Goal: Task Accomplishment & Management: Manage account settings

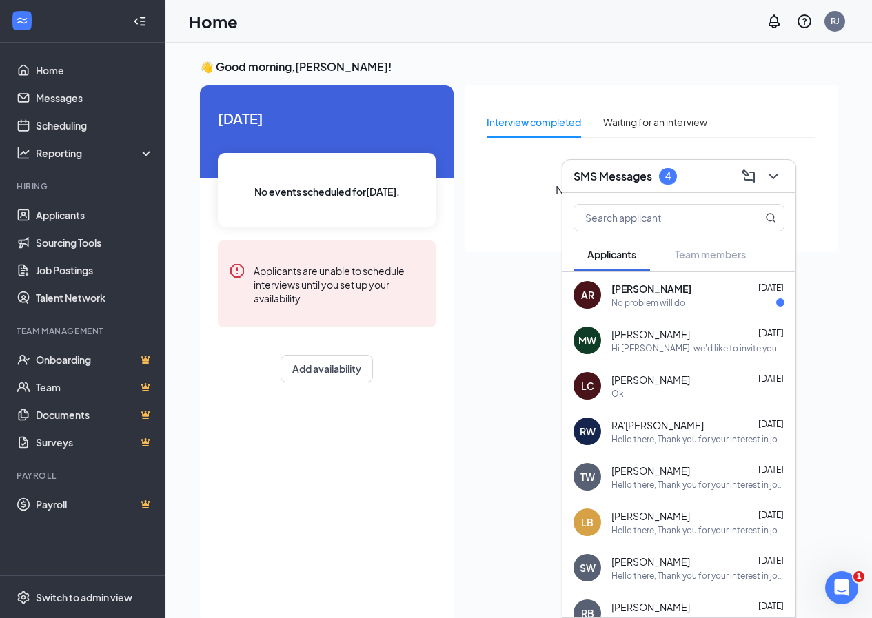
click at [662, 307] on div "No problem will do" at bounding box center [648, 303] width 74 height 12
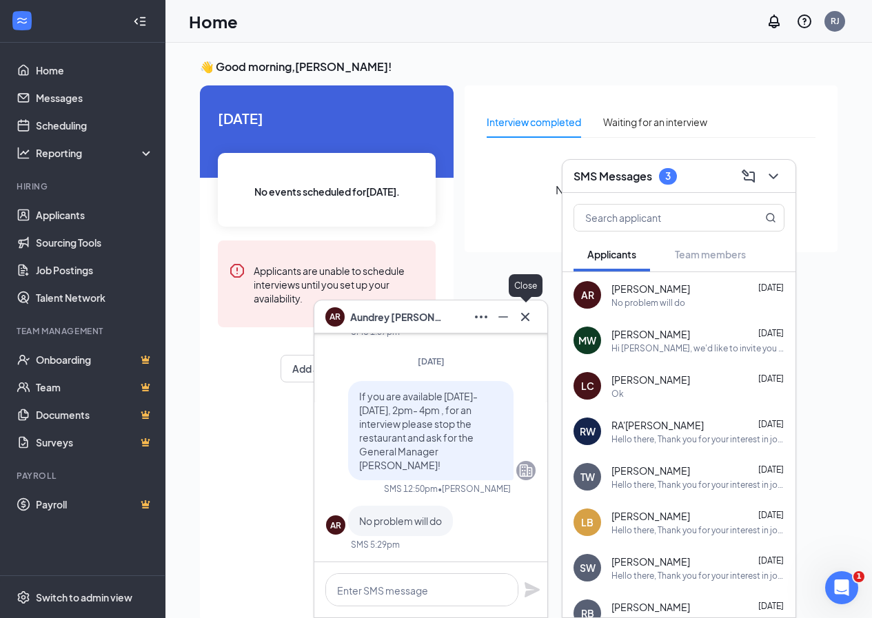
click at [527, 320] on icon "Cross" at bounding box center [525, 317] width 17 height 17
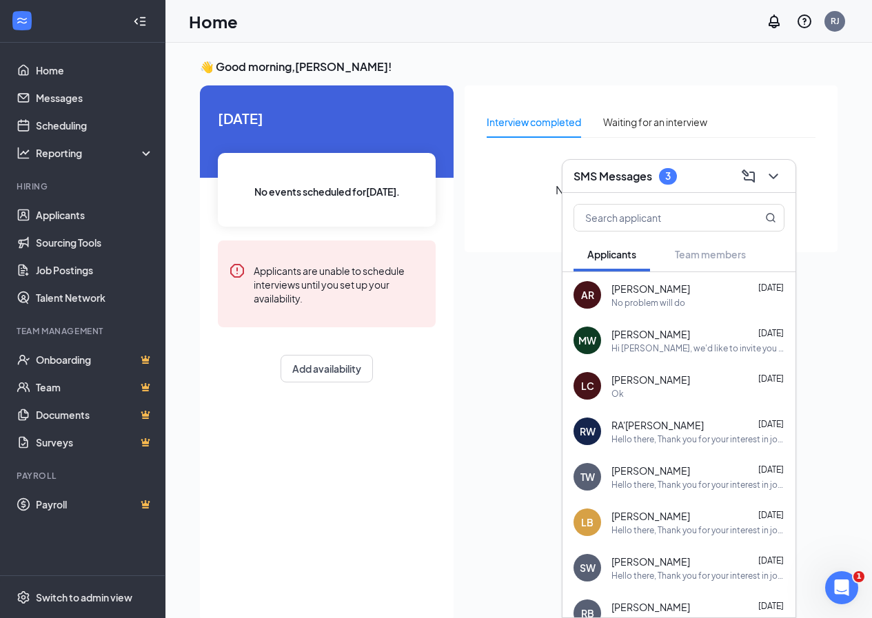
click at [617, 428] on span "RA'[PERSON_NAME]" at bounding box center [657, 425] width 92 height 14
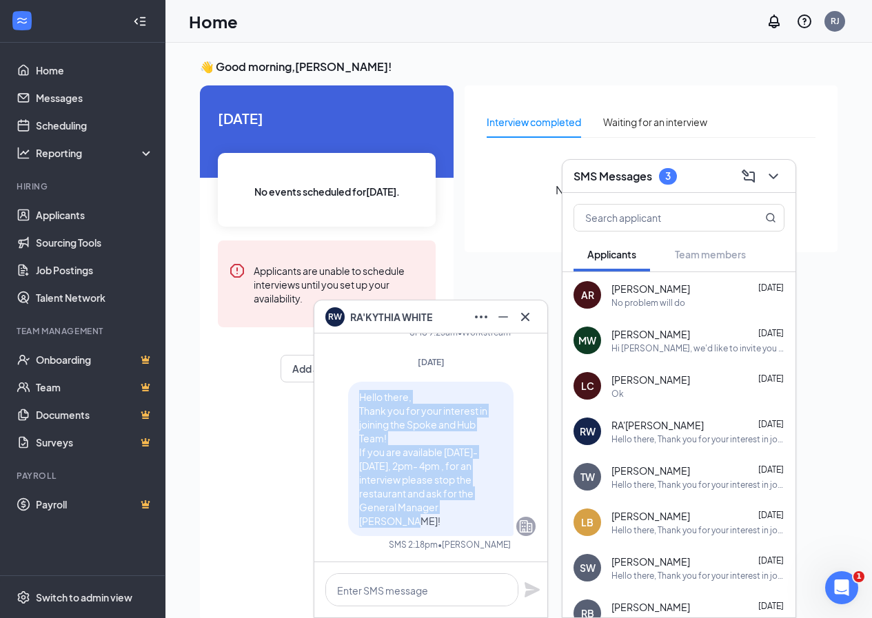
drag, startPoint x: 349, startPoint y: 405, endPoint x: 487, endPoint y: 532, distance: 187.3
click at [487, 532] on div "Hello there, Thank you for your interest in joining the Spoke and Hub Team! If …" at bounding box center [430, 459] width 165 height 154
copy span "Hello there, Thank you for your interest in joining the Spoke and Hub Team! If …"
click at [531, 314] on icon "Cross" at bounding box center [525, 317] width 17 height 17
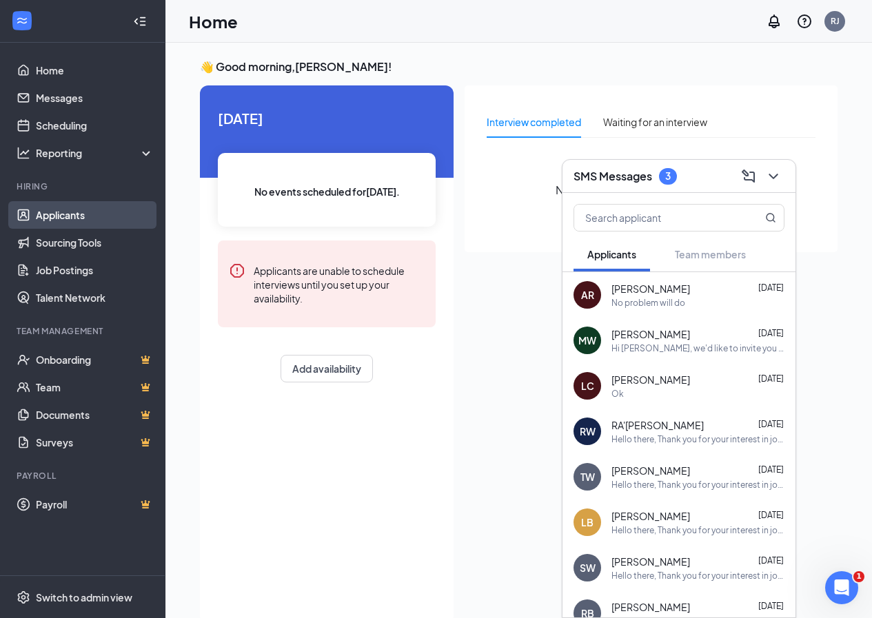
click at [76, 212] on link "Applicants" at bounding box center [95, 215] width 118 height 28
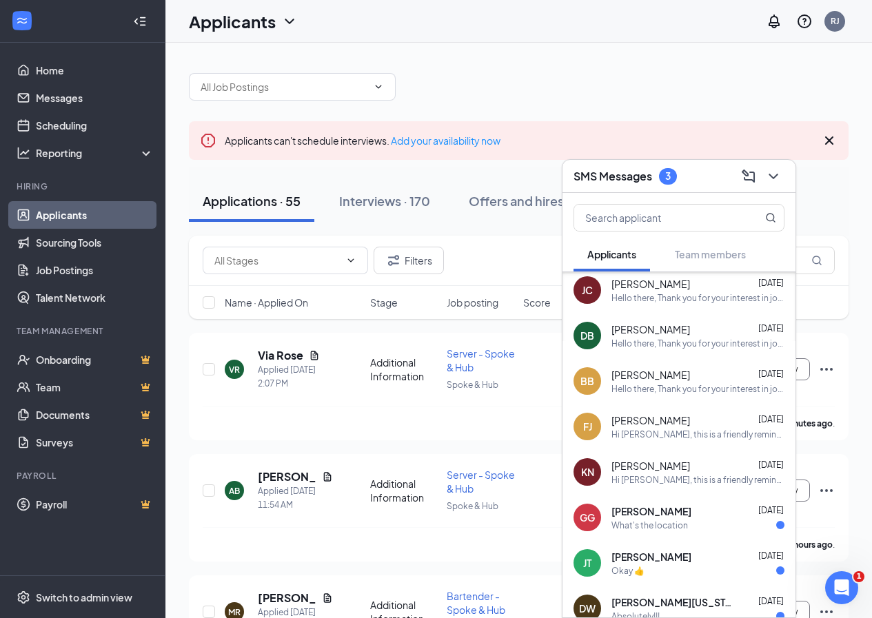
scroll to position [551, 0]
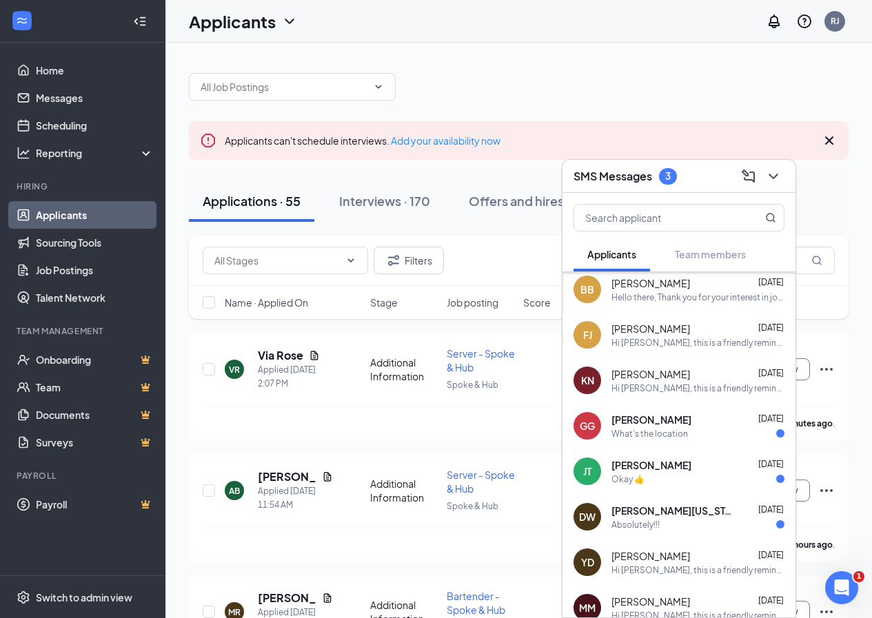
click at [615, 516] on span "[PERSON_NAME][US_STATE]" at bounding box center [673, 511] width 124 height 14
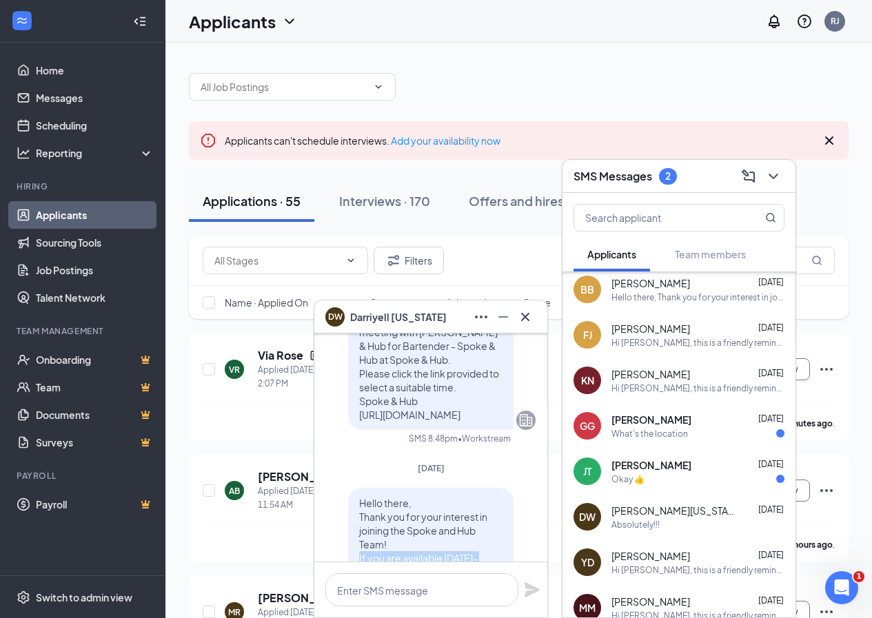
scroll to position [-182, 0]
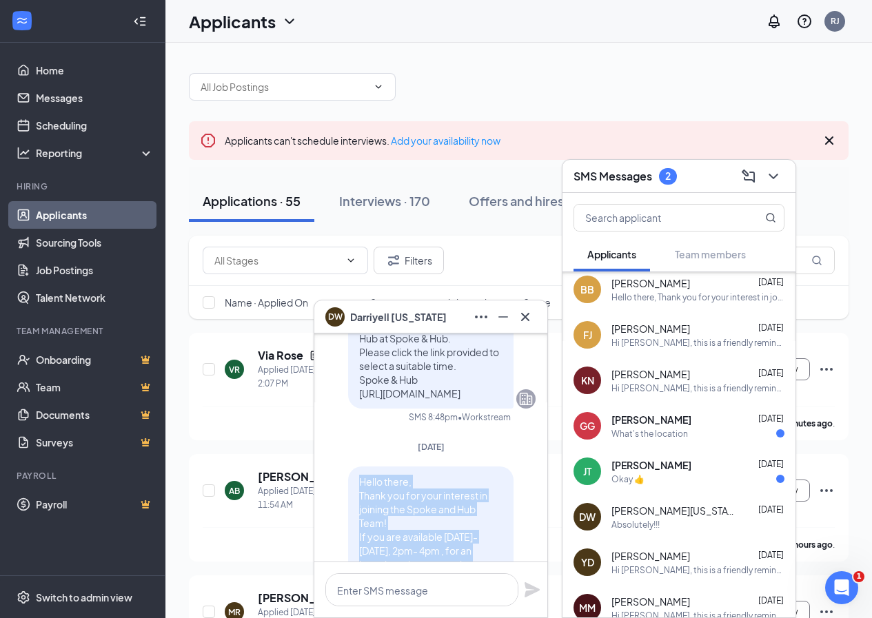
drag, startPoint x: 378, startPoint y: 465, endPoint x: 339, endPoint y: 487, distance: 45.1
click at [348, 487] on div "Hello there, Thank you for your interest in joining the Spoke and Hub Team! If …" at bounding box center [430, 565] width 165 height 196
copy span "Hello there, Thank you for your interest in joining the Spoke and Hub Team! If …"
click at [533, 321] on icon "Cross" at bounding box center [525, 317] width 17 height 17
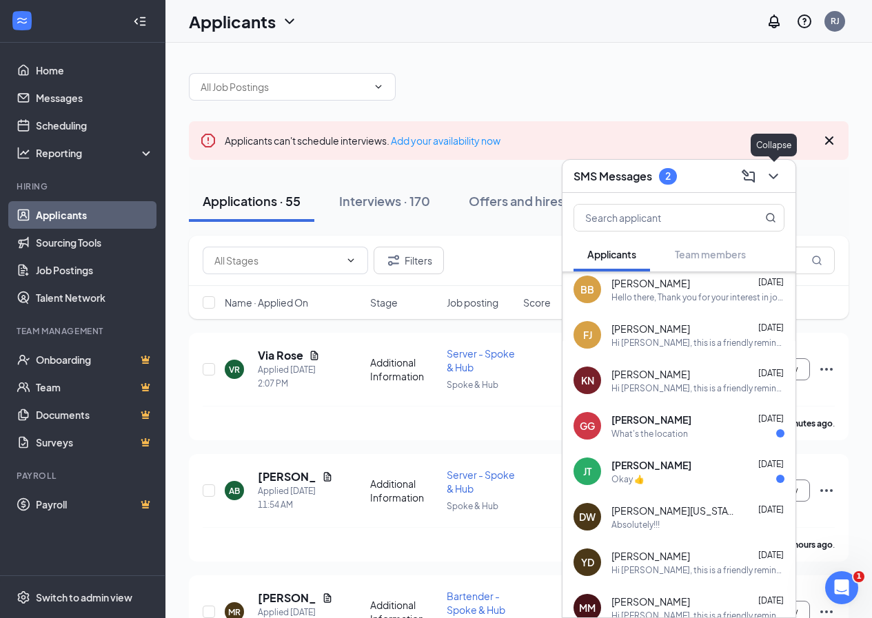
click at [777, 172] on icon "ChevronDown" at bounding box center [773, 176] width 17 height 17
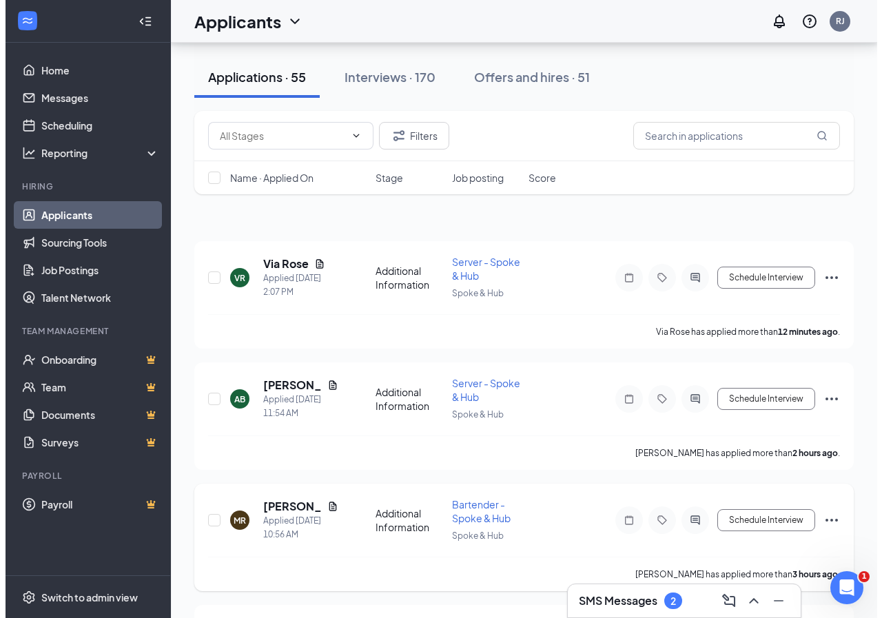
scroll to position [184, 0]
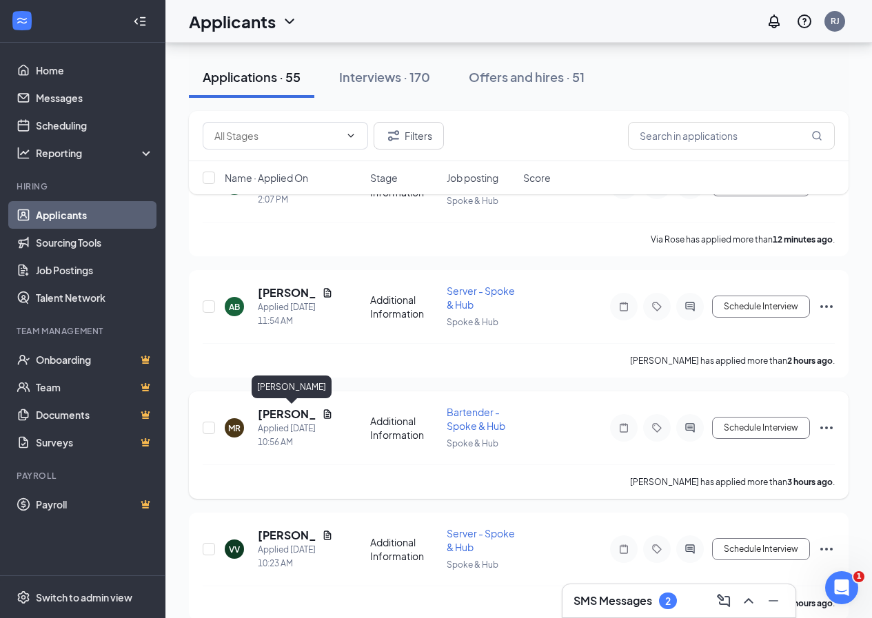
click at [276, 414] on h5 "[PERSON_NAME]" at bounding box center [287, 414] width 59 height 15
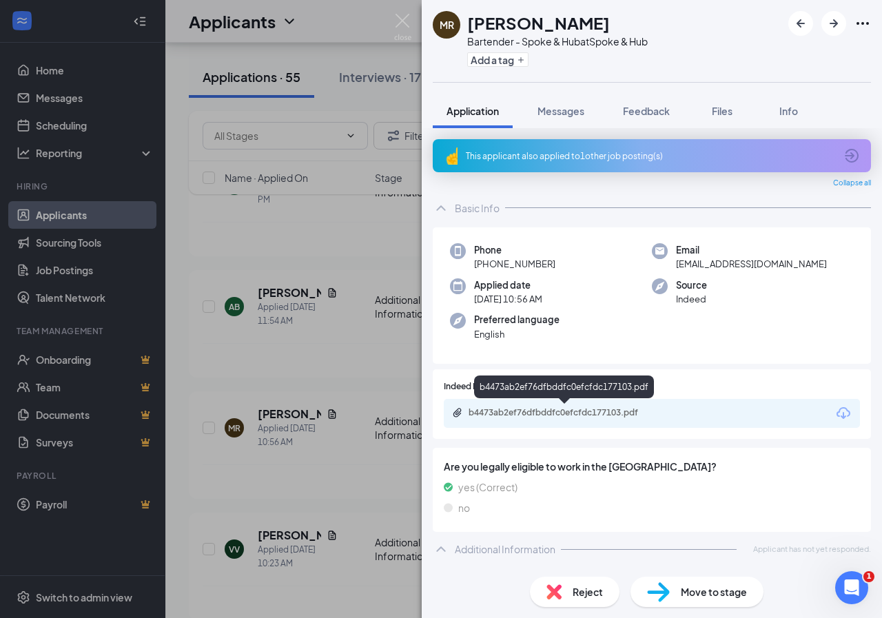
click at [567, 411] on div "b4473ab2ef76dfbddfc0efcfdc177103.pdf" at bounding box center [565, 412] width 193 height 11
click at [839, 23] on icon "ArrowRight" at bounding box center [834, 23] width 17 height 17
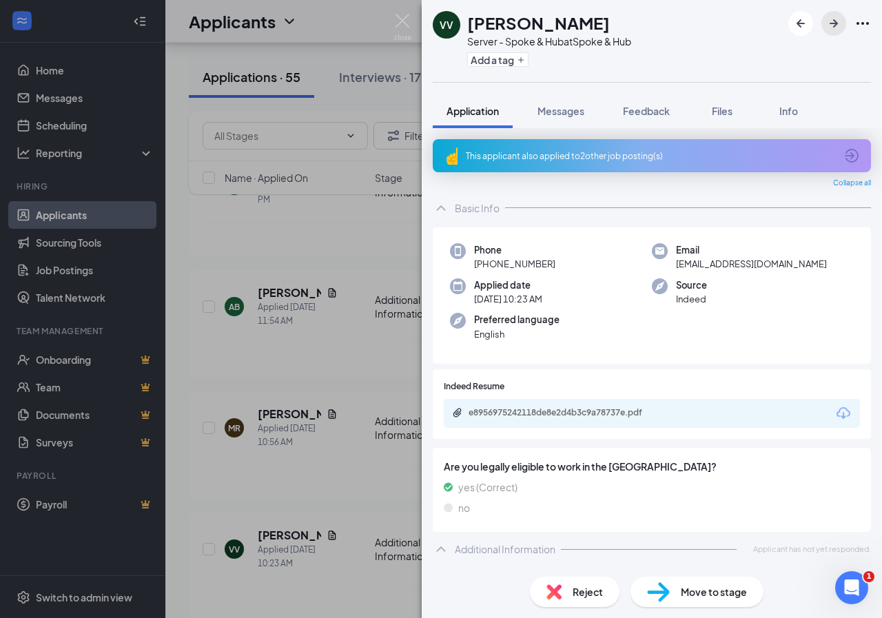
click at [838, 22] on icon "ArrowRight" at bounding box center [834, 23] width 17 height 17
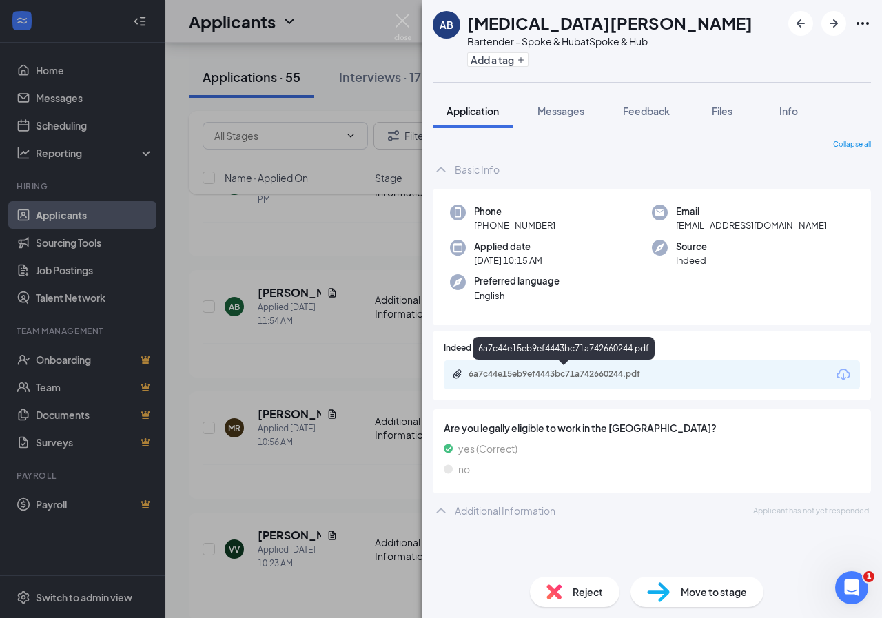
click at [547, 375] on div "6a7c44e15eb9ef4443bc71a742660244.pdf" at bounding box center [565, 374] width 193 height 11
click at [564, 113] on span "Messages" at bounding box center [561, 111] width 47 height 12
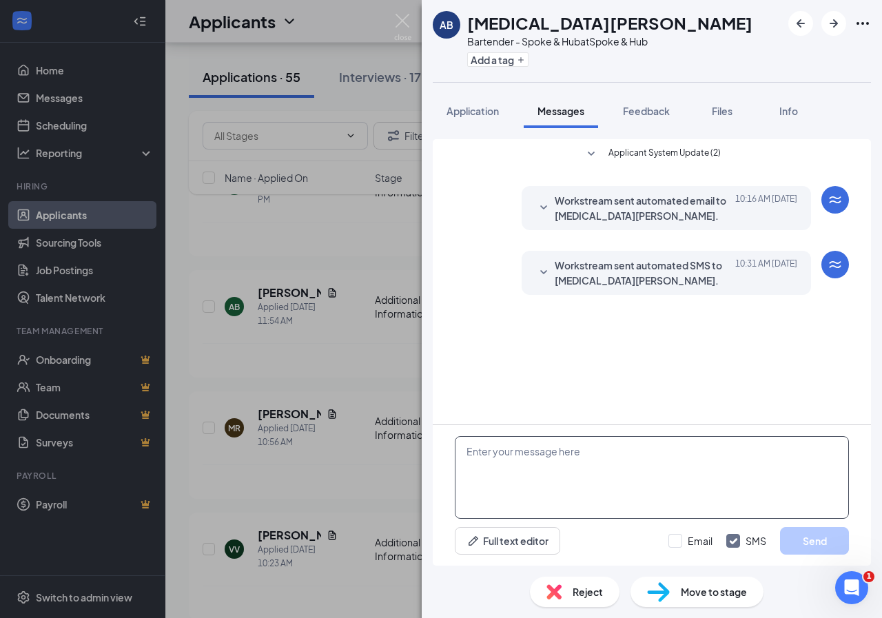
paste textarea "Hello there, Thank you for your interest in joining the Spoke and Hub Team! If …"
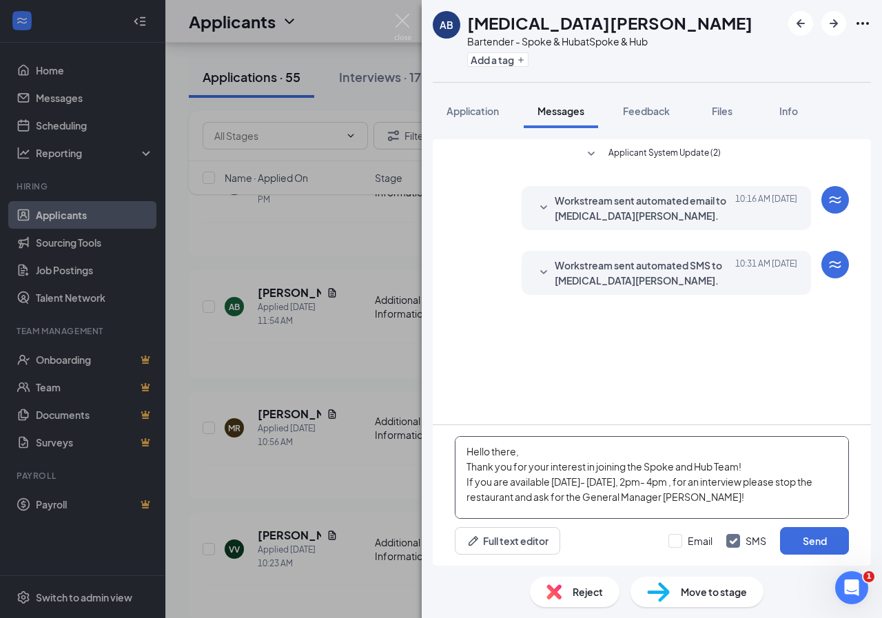
scroll to position [15, 0]
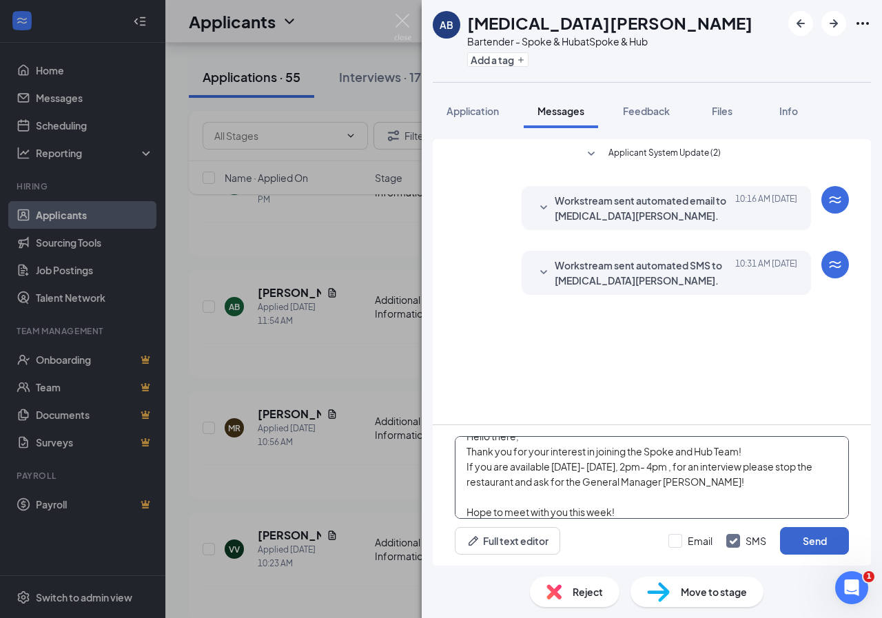
type textarea "Hello there, Thank you for your interest in joining the Spoke and Hub Team! If …"
click at [804, 540] on button "Send" at bounding box center [814, 541] width 69 height 28
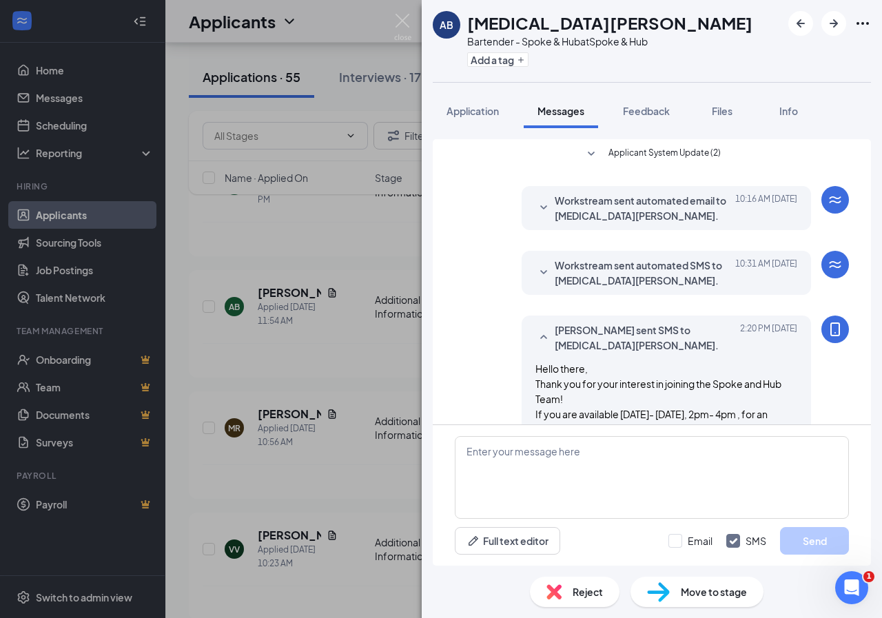
scroll to position [65, 0]
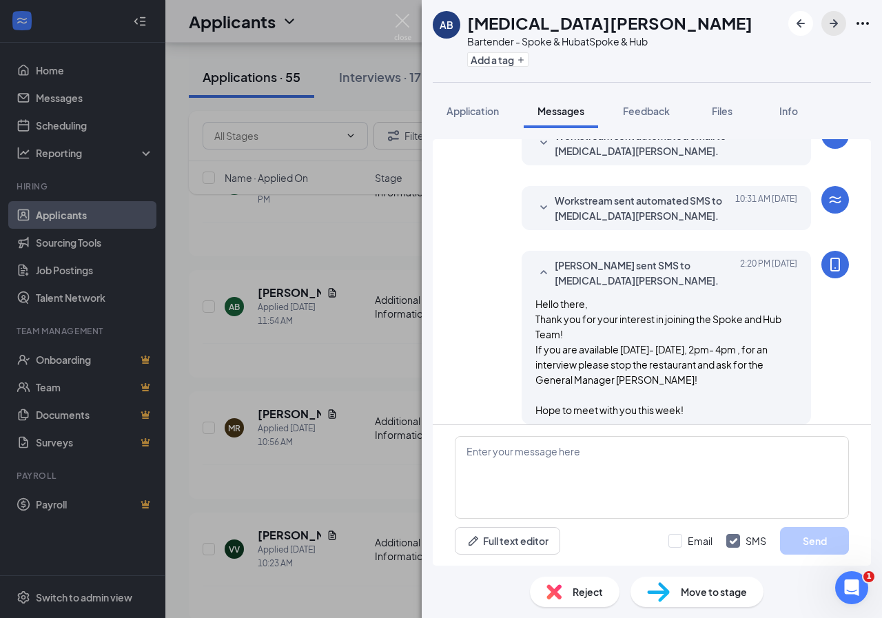
click at [826, 24] on icon "ArrowRight" at bounding box center [834, 23] width 17 height 17
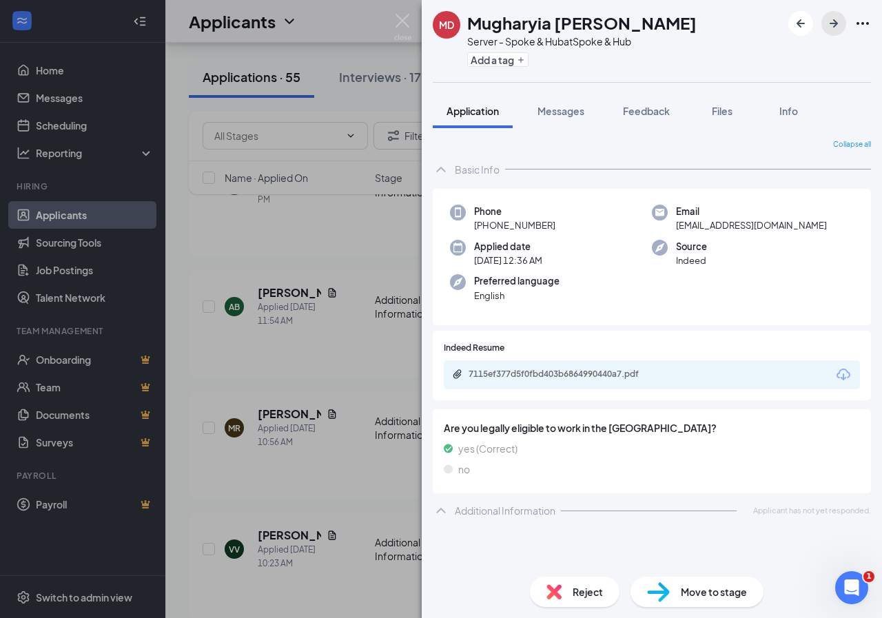
click at [828, 28] on icon "ArrowRight" at bounding box center [834, 23] width 17 height 17
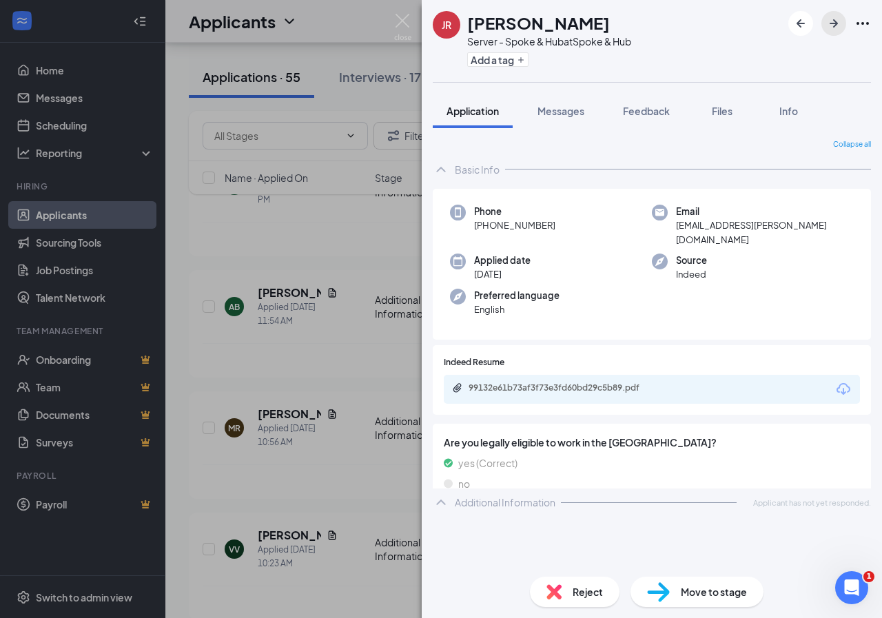
click at [828, 27] on icon "ArrowRight" at bounding box center [834, 23] width 17 height 17
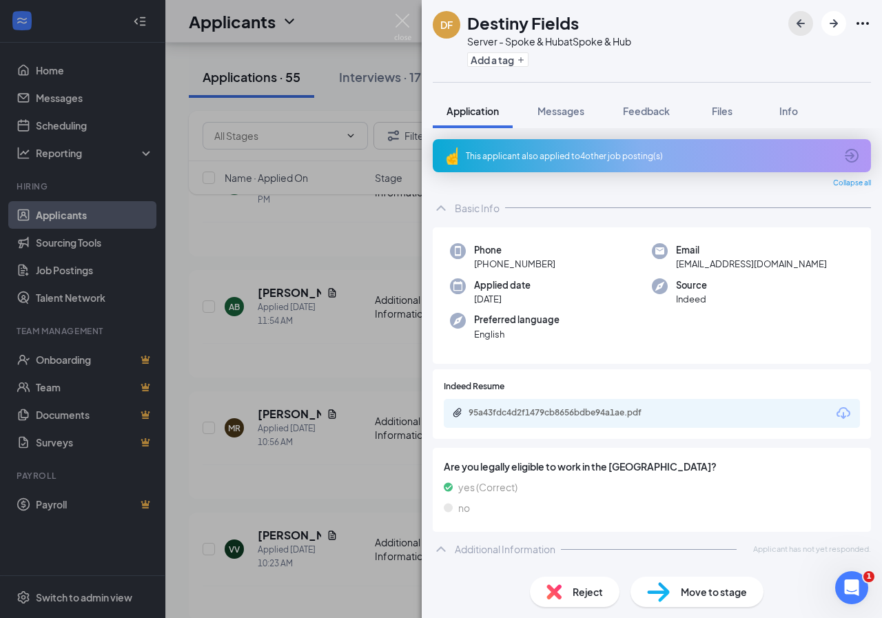
click at [798, 20] on icon "ArrowLeftNew" at bounding box center [801, 23] width 17 height 17
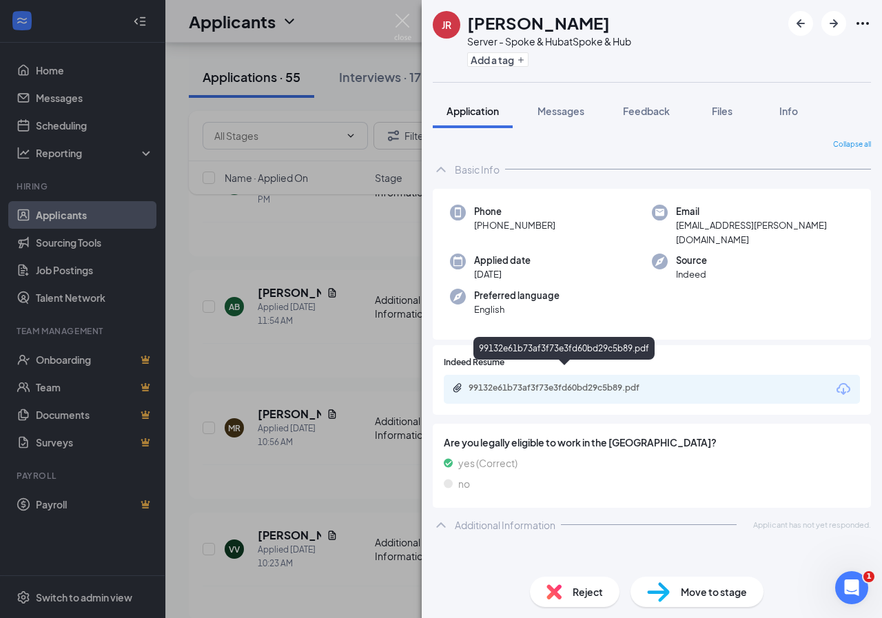
click at [524, 382] on div "99132e61b73af3f73e3fd60bd29c5b89.pdf" at bounding box center [565, 387] width 193 height 11
click at [833, 21] on icon "ArrowRight" at bounding box center [834, 23] width 17 height 17
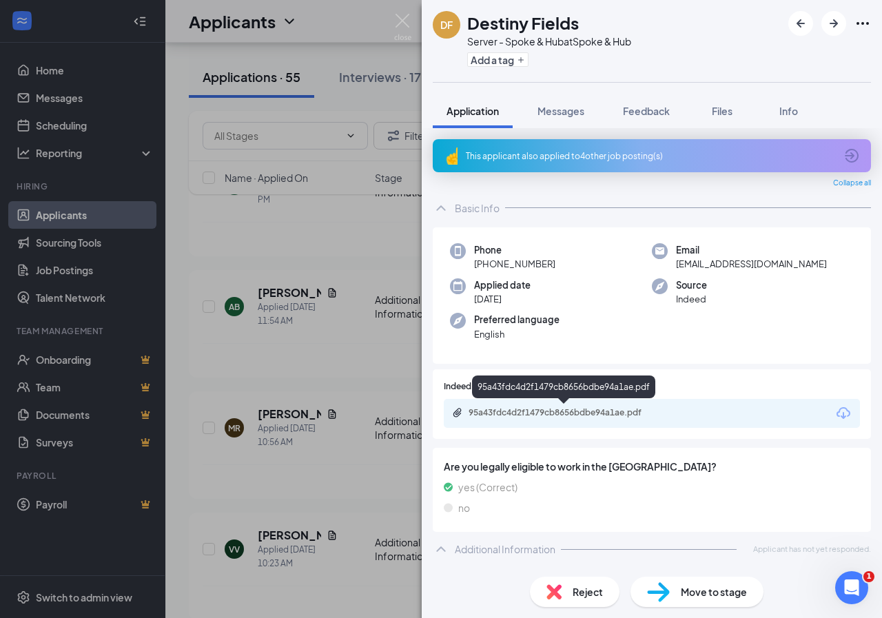
click at [522, 408] on div "95a43fdc4d2f1479cb8656bdbe94a1ae.pdf" at bounding box center [565, 412] width 193 height 11
click at [831, 29] on icon "ArrowRight" at bounding box center [834, 23] width 17 height 17
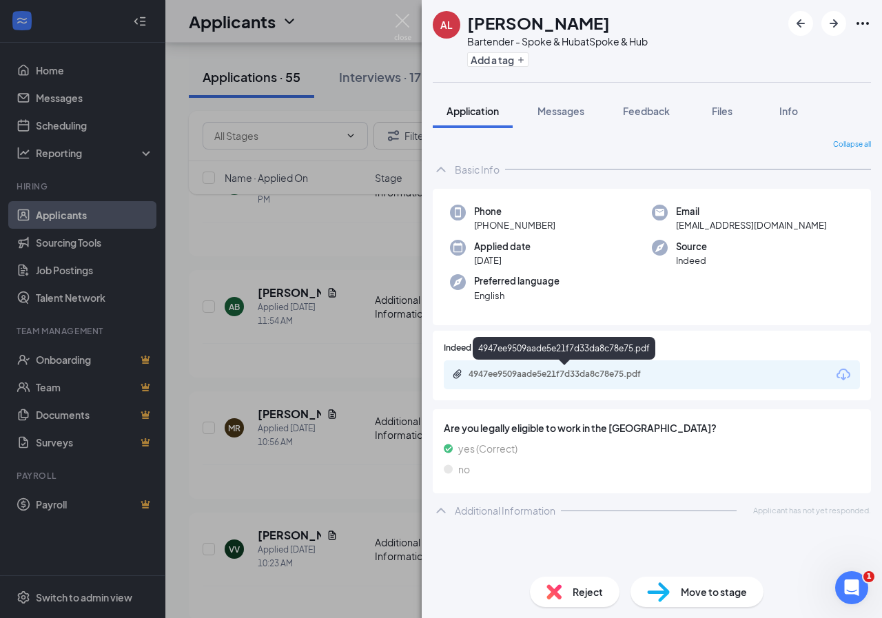
click at [536, 371] on div "4947ee9509aade5e21f7d33da8c78e75.pdf" at bounding box center [565, 374] width 193 height 11
drag, startPoint x: 548, startPoint y: 108, endPoint x: 542, endPoint y: 122, distance: 14.8
click at [548, 110] on span "Messages" at bounding box center [561, 111] width 47 height 12
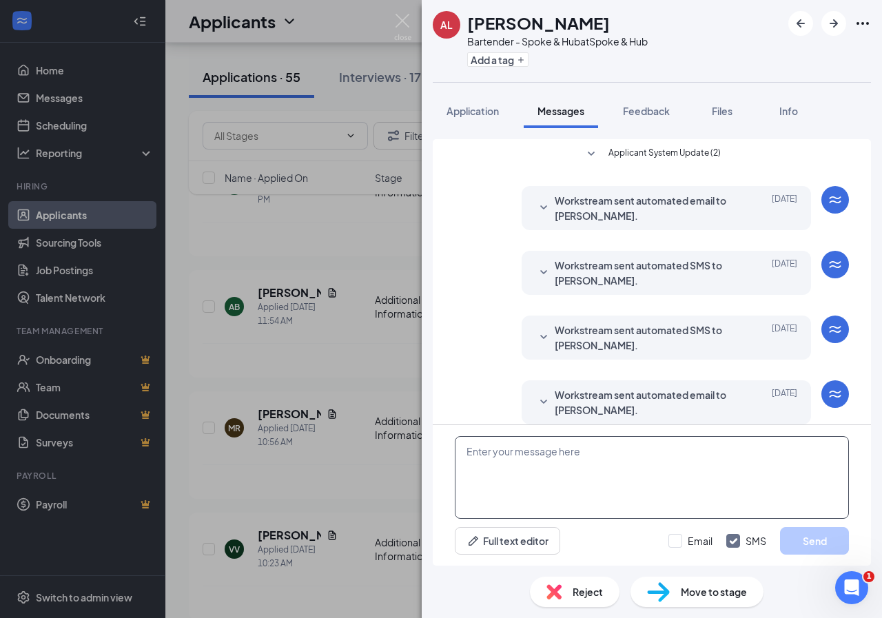
scroll to position [14, 0]
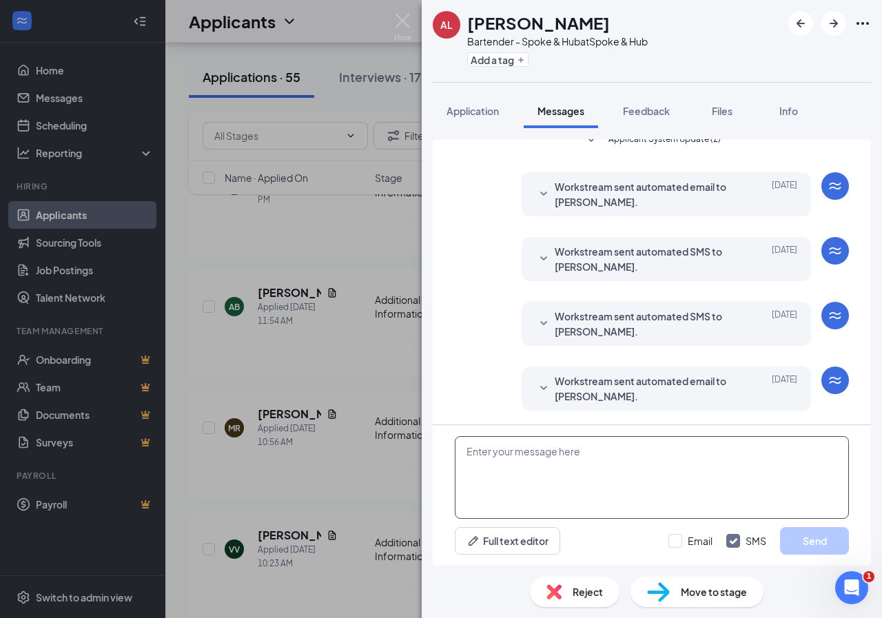
paste textarea "Hello there, Thank you for your interest in joining the Spoke and Hub Team! If …"
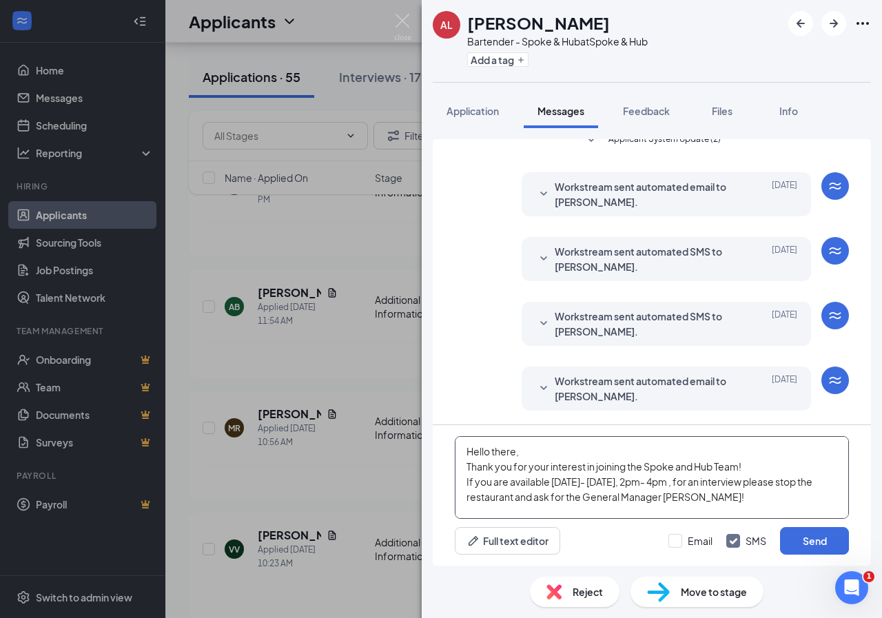
scroll to position [15, 0]
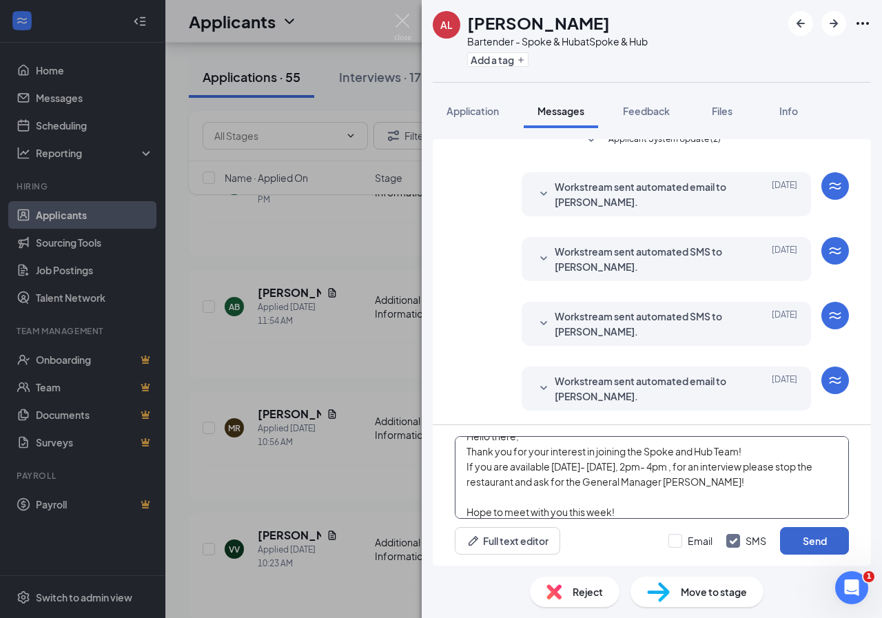
type textarea "Hello there, Thank you for your interest in joining the Spoke and Hub Team! If …"
click at [811, 550] on button "Send" at bounding box center [814, 541] width 69 height 28
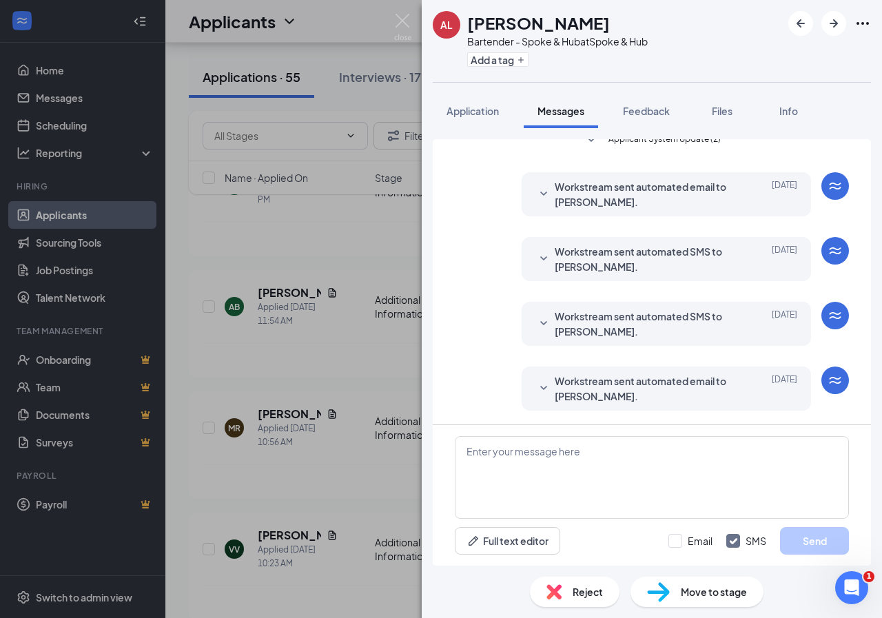
scroll to position [208, 0]
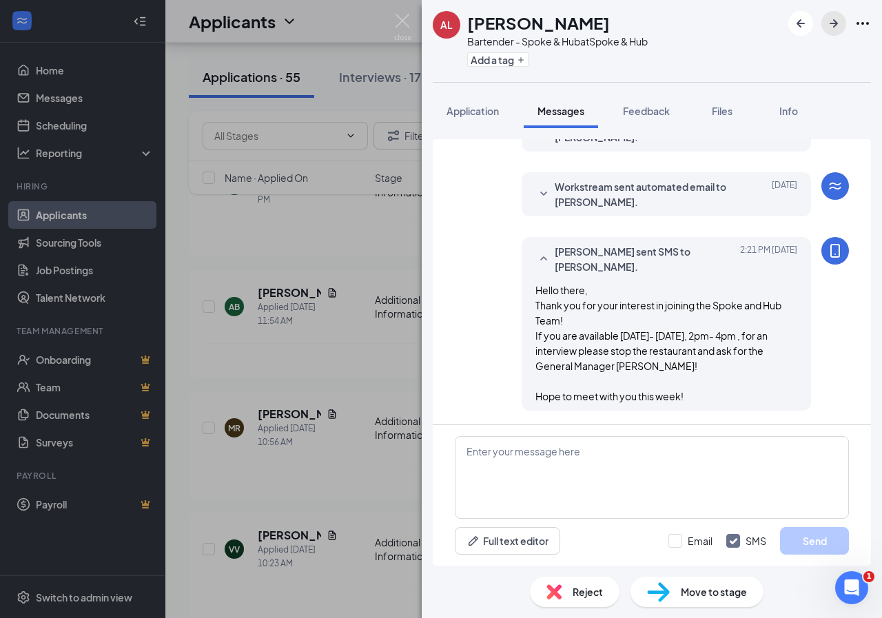
drag, startPoint x: 830, startPoint y: 25, endPoint x: 821, endPoint y: 25, distance: 9.0
click at [824, 24] on button "button" at bounding box center [834, 23] width 25 height 25
